Goal: Task Accomplishment & Management: Manage account settings

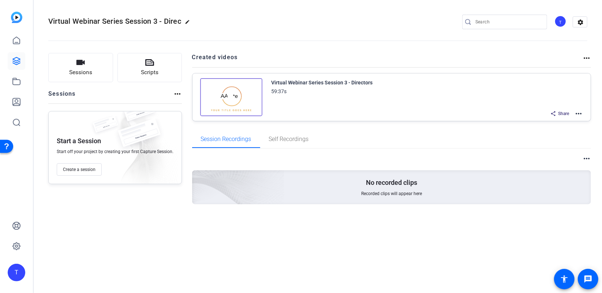
click at [321, 79] on div "Virtual Webinar Series Session 3 - Directors" at bounding box center [322, 82] width 101 height 9
click at [578, 113] on mat-icon "more_horiz" at bounding box center [578, 113] width 9 height 9
click at [545, 174] on span "Download Video" at bounding box center [552, 177] width 51 height 9
click at [325, 84] on div "Virtual Webinar Series Session 3 - Directors" at bounding box center [322, 82] width 101 height 9
click at [240, 96] on img at bounding box center [231, 97] width 62 height 38
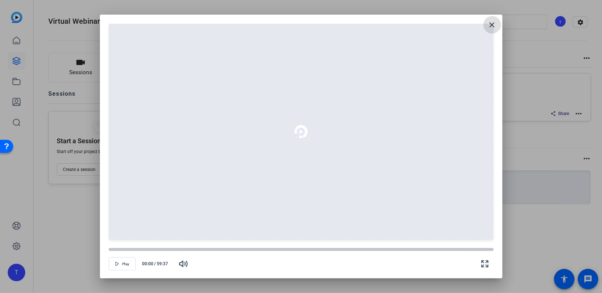
click at [494, 28] on mat-icon "close" at bounding box center [492, 24] width 9 height 9
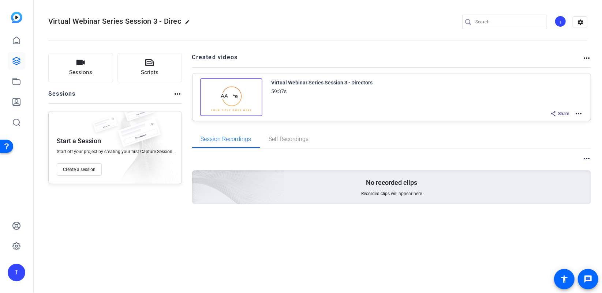
click at [570, 113] on div "Share" at bounding box center [560, 114] width 26 height 10
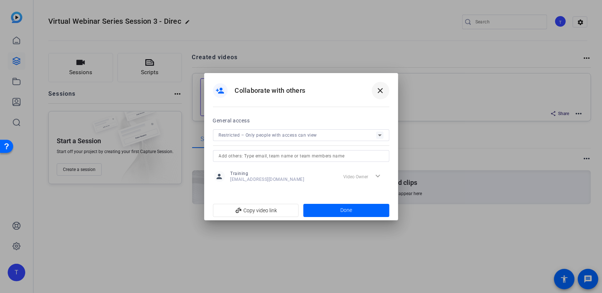
click at [384, 91] on mat-icon "close" at bounding box center [380, 90] width 9 height 9
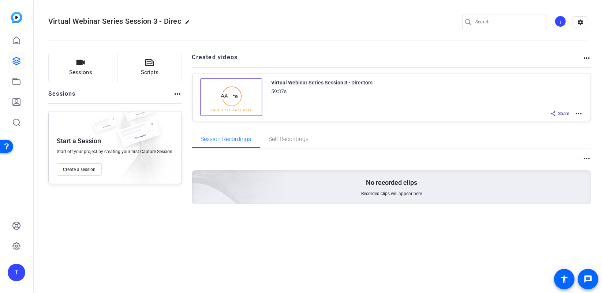
click at [578, 115] on mat-icon "more_horiz" at bounding box center [578, 113] width 9 height 9
click at [579, 110] on mat-icon "more_horiz" at bounding box center [578, 113] width 9 height 9
click at [580, 112] on mat-icon "more_horiz" at bounding box center [578, 113] width 9 height 9
click at [559, 177] on span "Download Video" at bounding box center [552, 177] width 51 height 9
click at [580, 114] on mat-icon "more_horiz" at bounding box center [578, 113] width 9 height 9
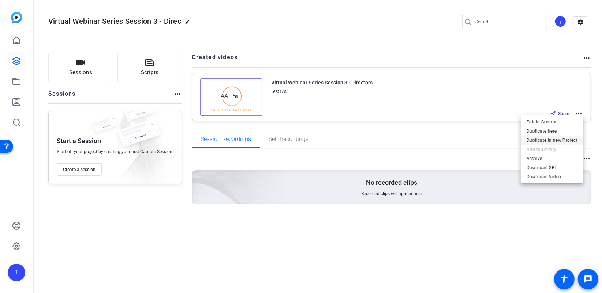
click at [547, 138] on span "Duplicate in new Project" at bounding box center [552, 140] width 51 height 9
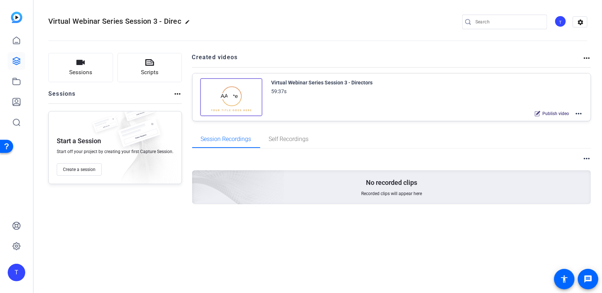
click at [186, 20] on mat-icon "edit" at bounding box center [189, 23] width 9 height 9
click at [101, 20] on input "Virtual Webinar Series Session 3 - Direc" at bounding box center [78, 22] width 48 height 9
click at [56, 20] on input "Virtual Webinar Series Session 3 - Direc" at bounding box center [78, 22] width 48 height 9
type input "part 2 Virtual Webinar Series Session 3 - Direc"
click at [117, 21] on span "check_circle" at bounding box center [114, 22] width 9 height 9
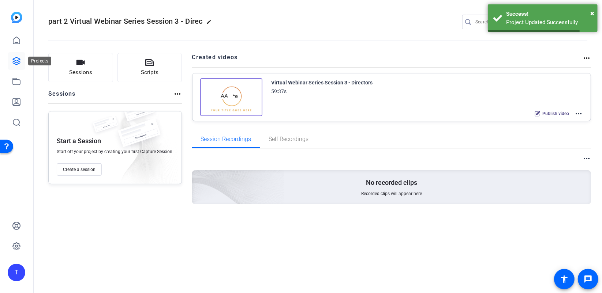
click at [19, 60] on icon at bounding box center [16, 60] width 7 height 7
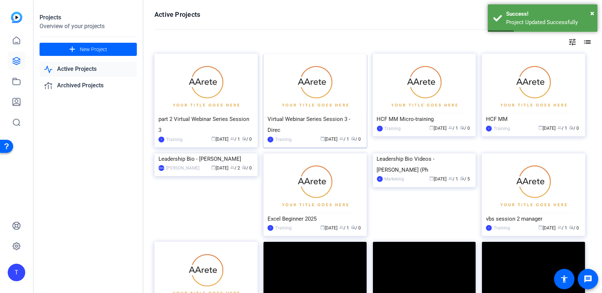
click at [289, 117] on div "Virtual Webinar Series Session 3 - Direc" at bounding box center [314, 125] width 95 height 22
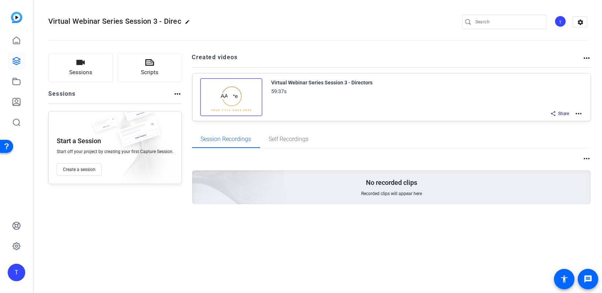
click at [185, 21] on mat-icon "edit" at bounding box center [189, 23] width 9 height 9
drag, startPoint x: 72, startPoint y: 20, endPoint x: 38, endPoint y: 23, distance: 33.4
click at [38, 23] on mat-toolbar "Virtual Webinar Series Session 3 - Direc check_circle clear T settings" at bounding box center [318, 22] width 568 height 44
type input "part 1 Virtual Webinar Series Session 3 - Direc"
click at [112, 22] on span "check_circle" at bounding box center [114, 22] width 9 height 9
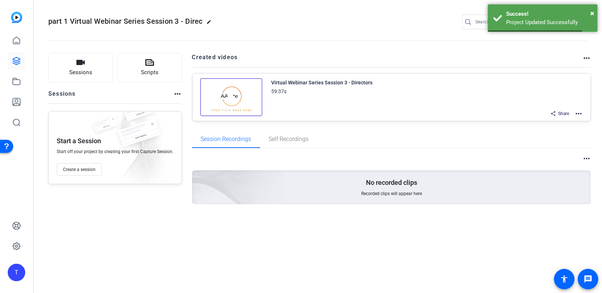
click at [320, 32] on openreel-divider-bar at bounding box center [317, 38] width 539 height 22
click at [583, 113] on mat-icon "more_horiz" at bounding box center [578, 113] width 9 height 9
click at [547, 123] on span "Edit in Creator" at bounding box center [552, 122] width 51 height 9
